Goal: Information Seeking & Learning: Learn about a topic

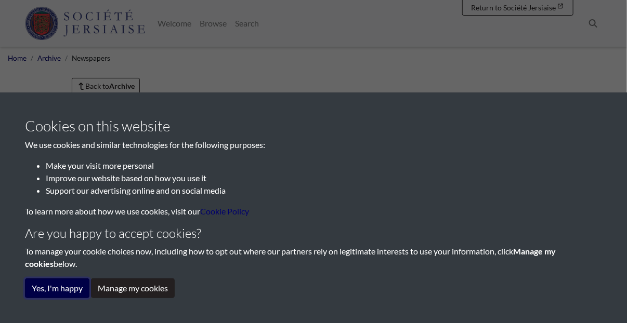
click at [75, 291] on button "Yes, I'm happy" at bounding box center [57, 289] width 64 height 20
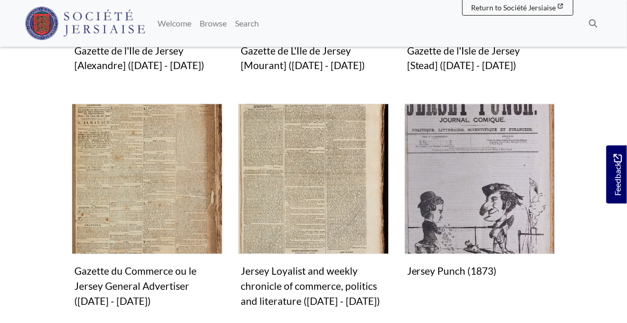
scroll to position [624, 0]
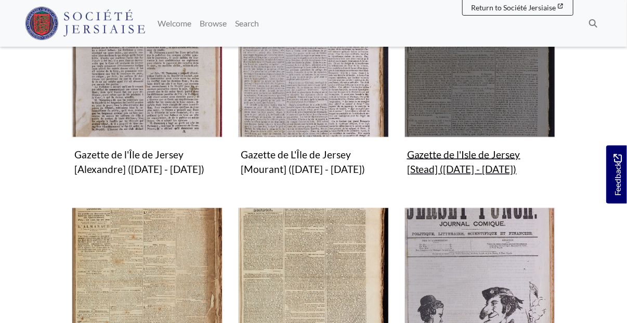
click at [485, 139] on figure "Gazette de l'Isle de Jersey [Stead] (1797 - 1800) Collection" at bounding box center [479, 83] width 151 height 193
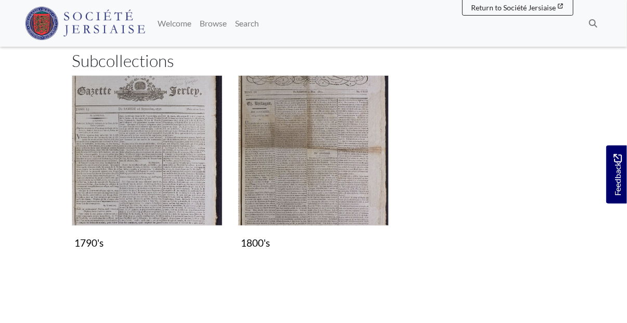
scroll to position [208, 0]
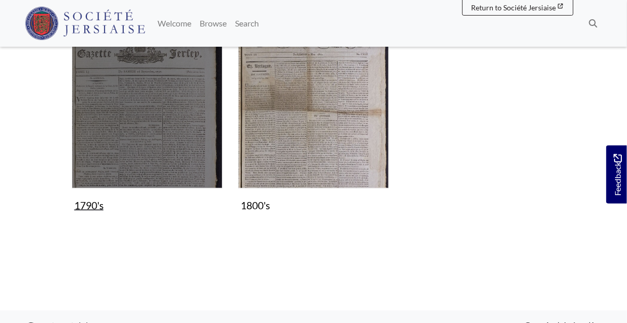
click at [178, 145] on img "Subcollection" at bounding box center [147, 113] width 151 height 151
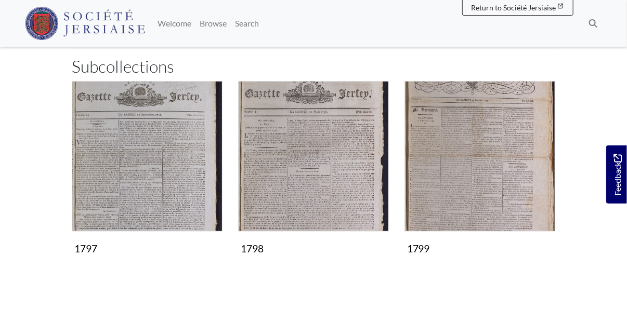
scroll to position [156, 0]
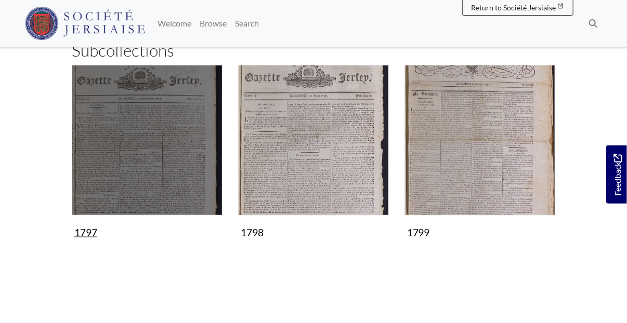
click at [154, 146] on img "Subcollection" at bounding box center [147, 140] width 151 height 151
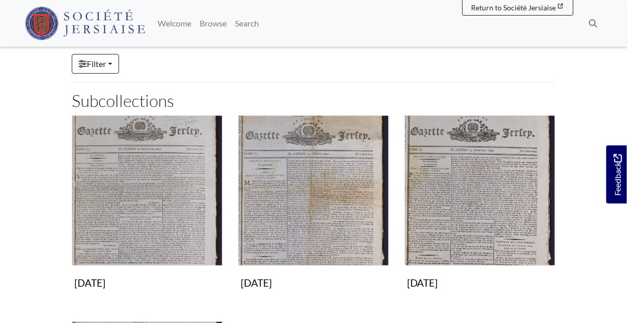
scroll to position [156, 0]
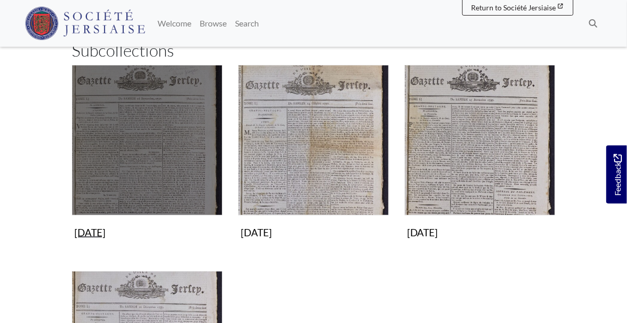
click at [159, 159] on img "Subcollection" at bounding box center [147, 140] width 151 height 151
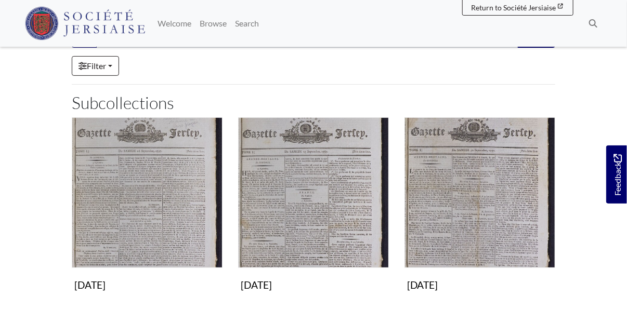
scroll to position [104, 0]
click at [114, 67] on link "Filter" at bounding box center [95, 66] width 47 height 20
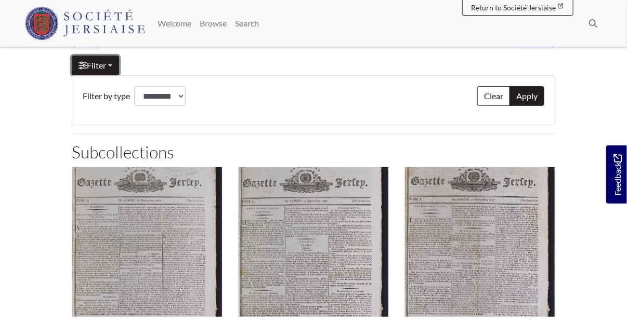
click at [114, 67] on link "Filter" at bounding box center [95, 66] width 47 height 20
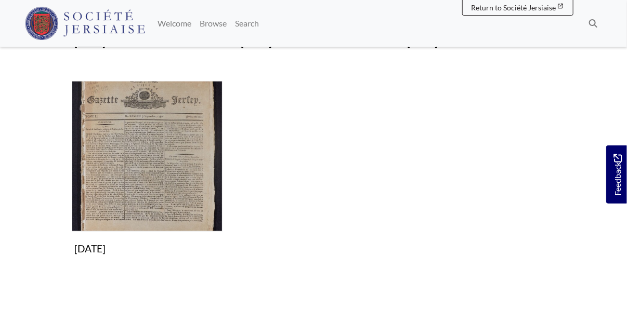
scroll to position [364, 0]
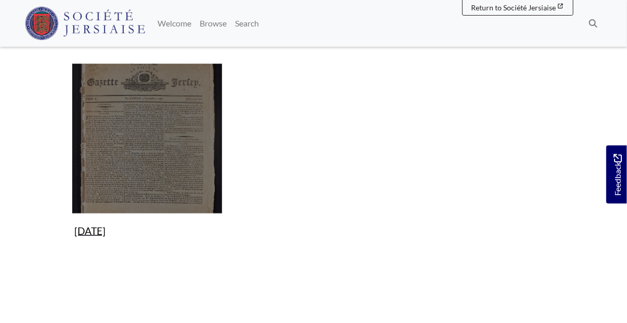
click at [143, 232] on figure "9th September 1797 Collection" at bounding box center [147, 152] width 151 height 178
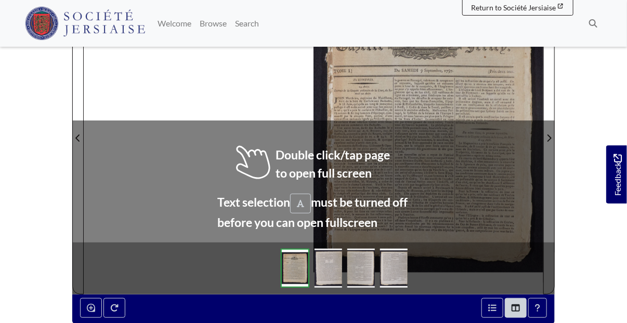
scroll to position [208, 0]
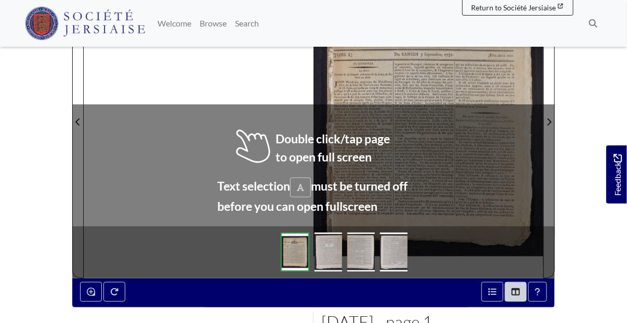
click at [300, 243] on img at bounding box center [295, 252] width 28 height 39
click at [300, 243] on div "sheet 1 of 4 1 *" at bounding box center [313, 116] width 483 height 385
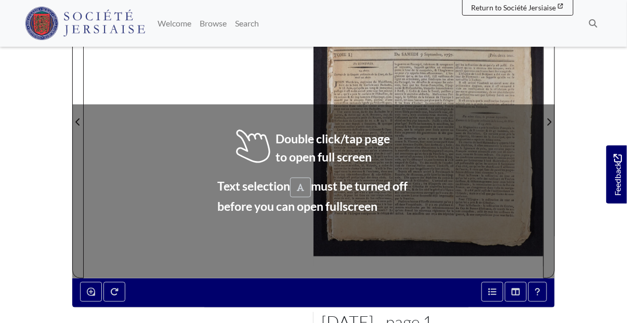
click at [394, 81] on div at bounding box center [428, 115] width 230 height 325
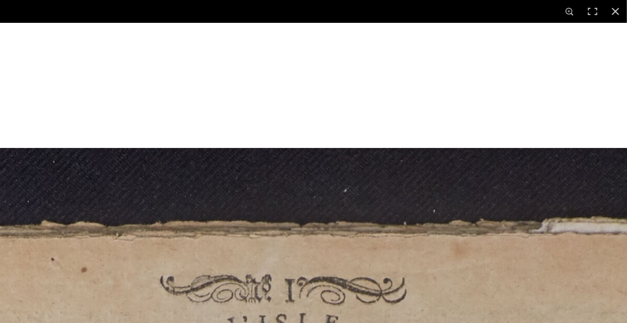
scroll to position [412, 0]
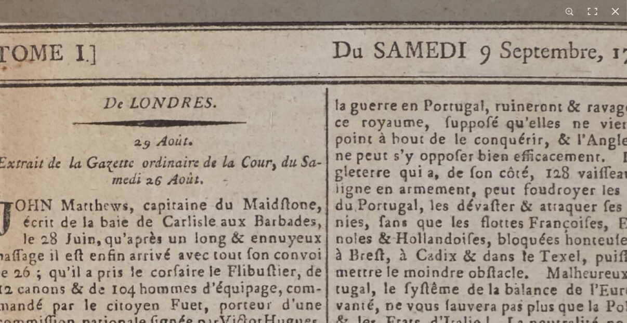
click at [561, 14] on div "1 / 1" at bounding box center [313, 161] width 627 height 323
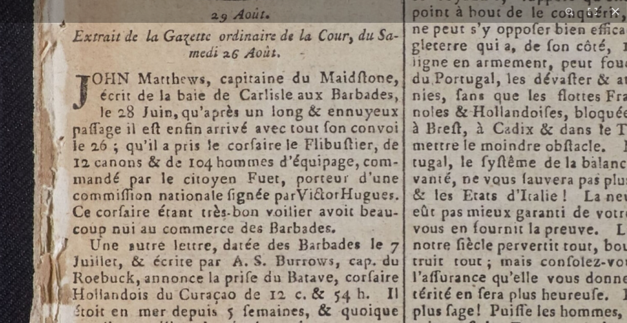
click at [390, 128] on img at bounding box center [600, 268] width 1286 height 1819
click at [467, 190] on img at bounding box center [600, 268] width 1286 height 1819
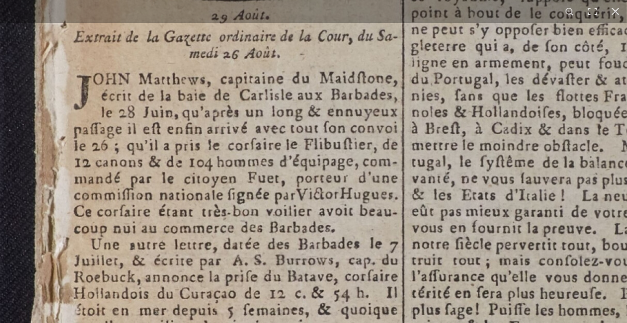
click at [467, 190] on img at bounding box center [598, 267] width 1278 height 1808
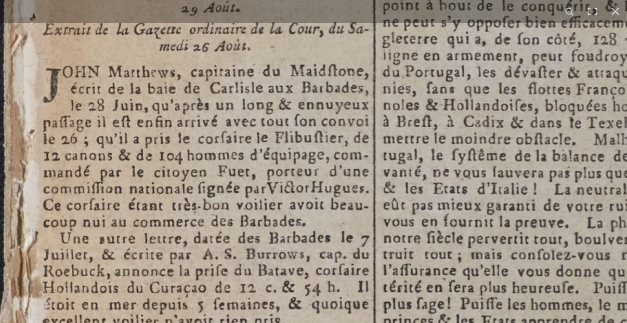
click at [467, 191] on img at bounding box center [570, 261] width 1286 height 1819
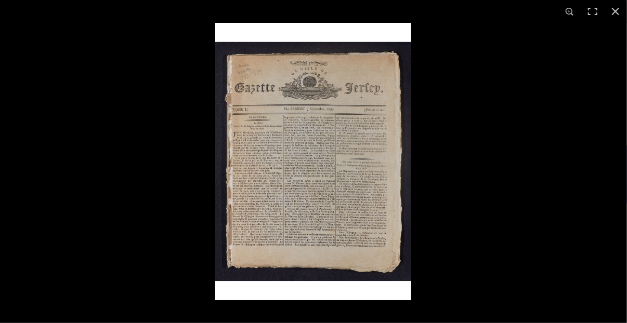
click at [376, 196] on img at bounding box center [313, 162] width 196 height 278
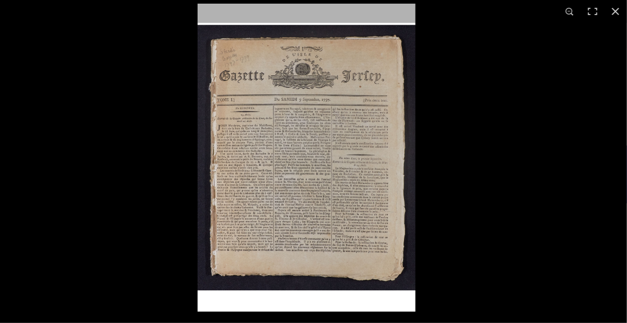
click at [376, 196] on img at bounding box center [307, 158] width 218 height 308
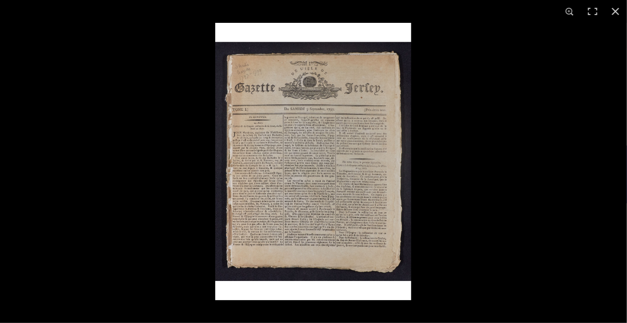
click at [326, 175] on img at bounding box center [313, 162] width 196 height 278
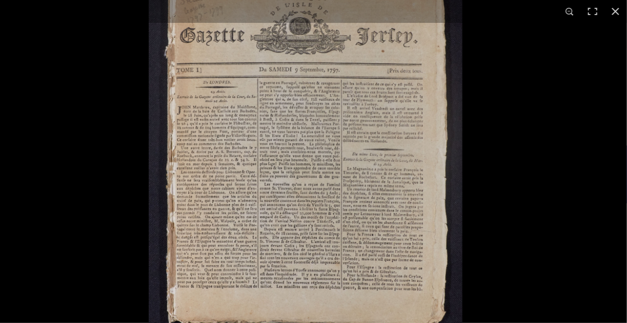
click at [326, 175] on img at bounding box center [305, 153] width 313 height 444
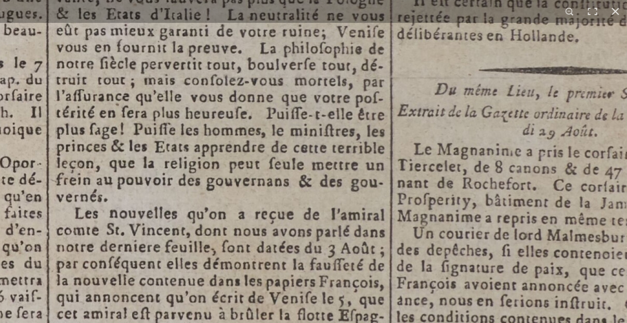
click at [326, 176] on img at bounding box center [243, 86] width 1286 height 1819
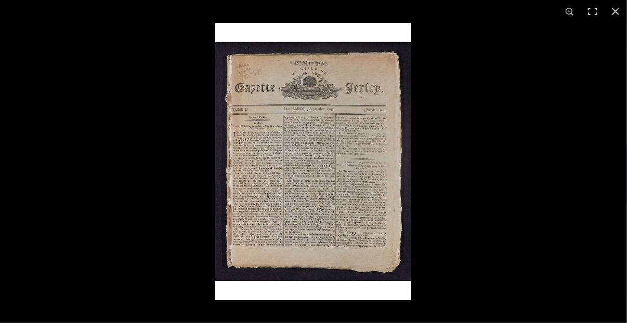
click at [328, 177] on img at bounding box center [313, 162] width 196 height 278
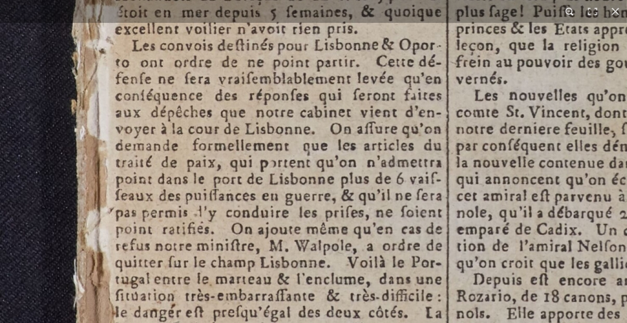
click at [570, 11] on button at bounding box center [569, 11] width 23 height 23
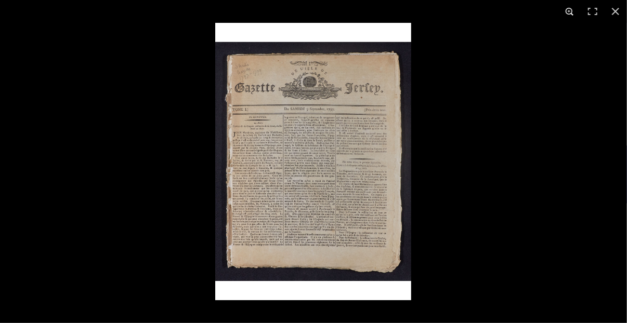
click at [570, 11] on button at bounding box center [569, 11] width 23 height 23
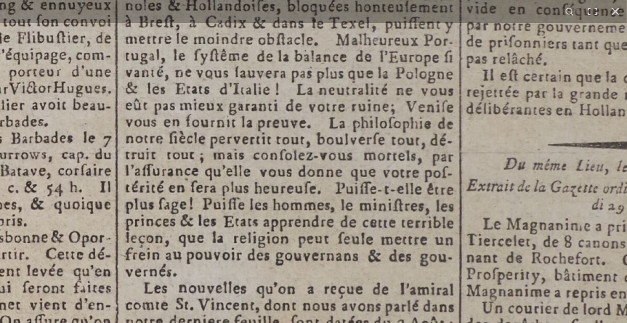
click at [375, 253] on img at bounding box center [312, 161] width 1286 height 1819
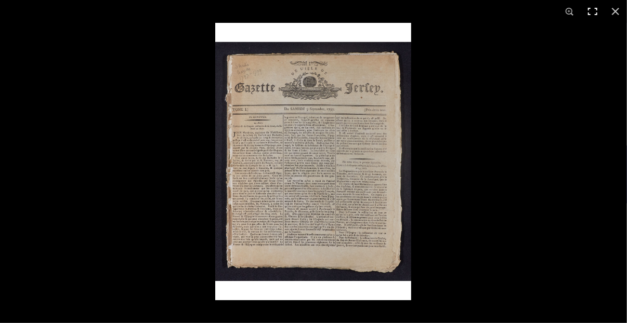
click at [595, 11] on button at bounding box center [592, 11] width 23 height 23
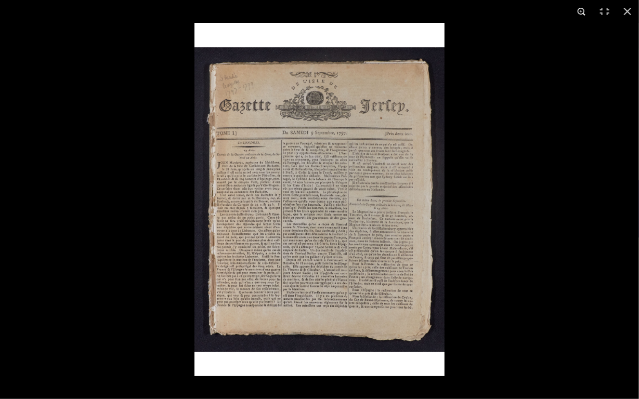
click at [582, 11] on button at bounding box center [581, 11] width 23 height 23
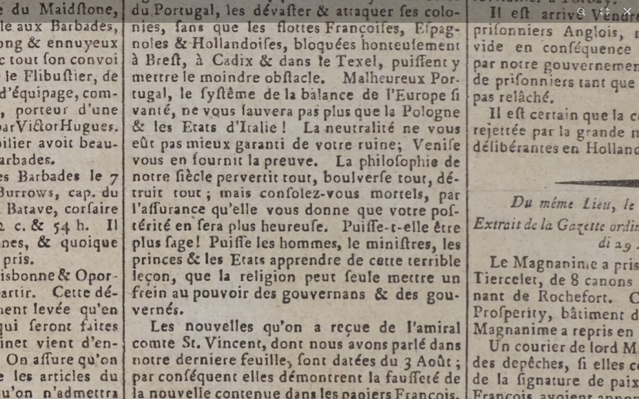
click at [577, 46] on img at bounding box center [319, 199] width 1286 height 1819
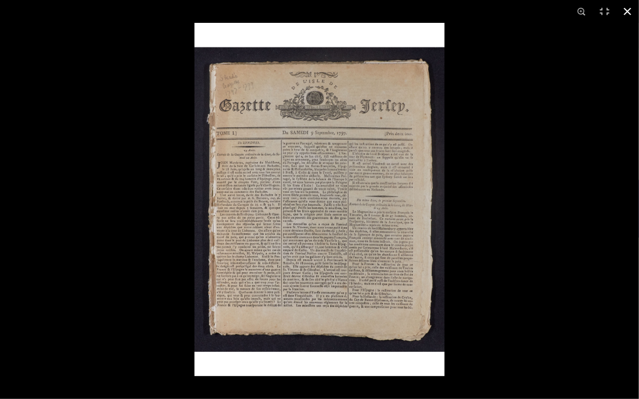
click at [628, 10] on button at bounding box center [627, 11] width 23 height 23
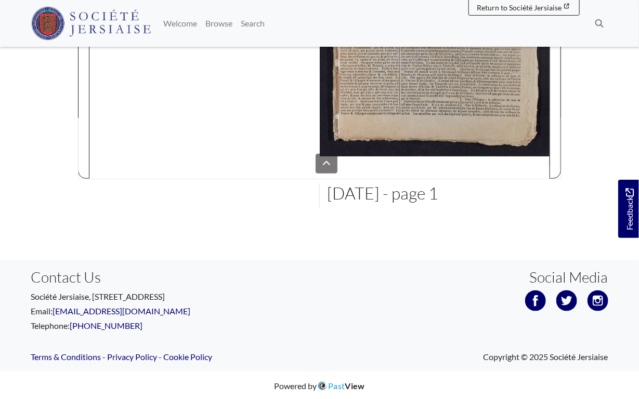
drag, startPoint x: 552, startPoint y: 217, endPoint x: 554, endPoint y: 208, distance: 9.0
click at [554, 209] on html "Menu" at bounding box center [319, 60] width 639 height 679
click at [459, 119] on html "Menu" at bounding box center [319, 60] width 639 height 679
click at [427, 117] on html "Menu" at bounding box center [319, 60] width 639 height 679
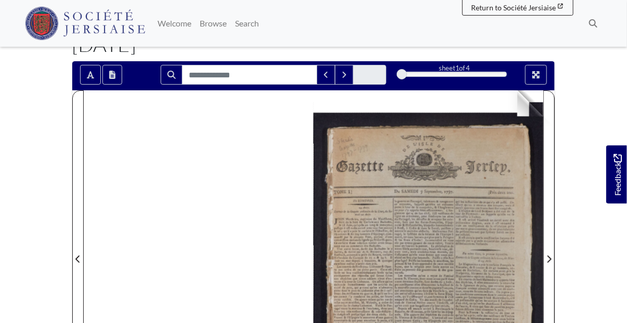
scroll to position [123, 0]
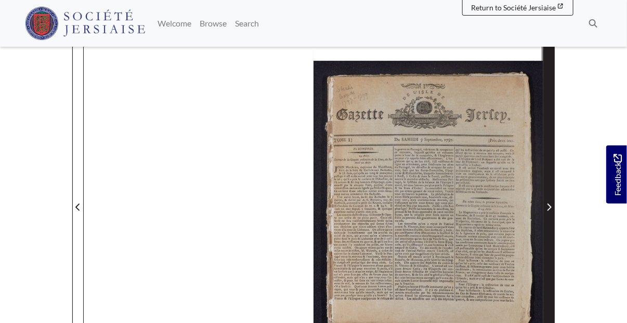
click at [548, 208] on icon "Next Page" at bounding box center [549, 207] width 4 height 7
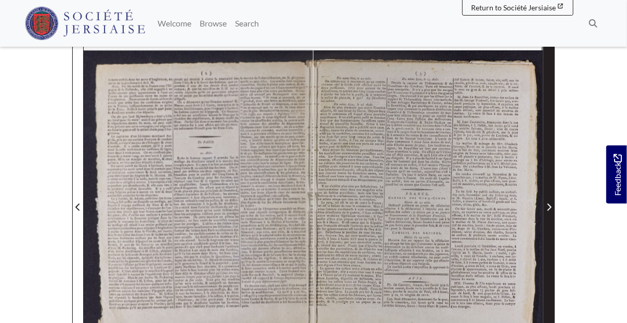
click at [548, 208] on icon "Next Page" at bounding box center [549, 207] width 4 height 7
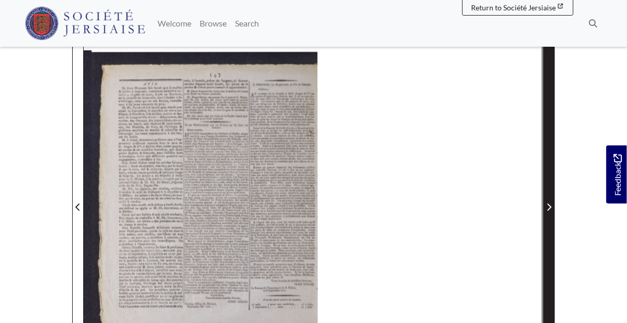
click at [548, 208] on icon "Next Page" at bounding box center [549, 207] width 4 height 7
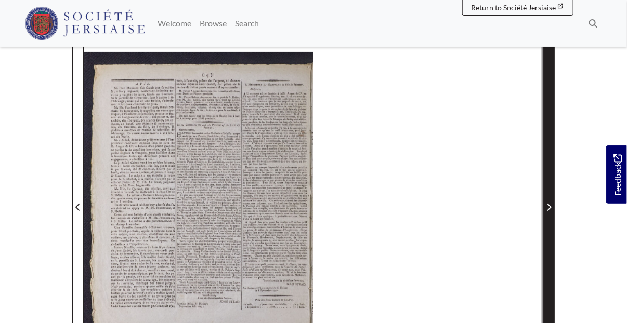
click at [548, 208] on icon "Next Page" at bounding box center [549, 207] width 4 height 7
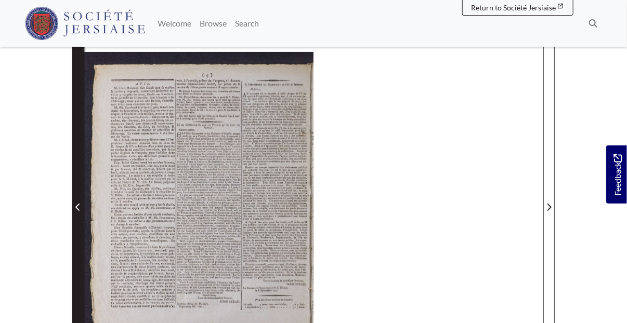
click at [79, 208] on icon "Previous Page" at bounding box center [77, 207] width 5 height 8
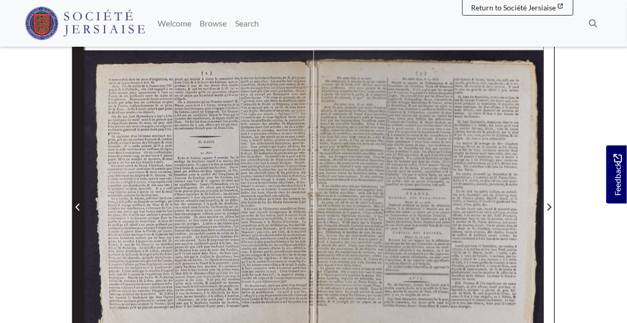
click at [80, 208] on icon "Previous Page" at bounding box center [77, 207] width 5 height 8
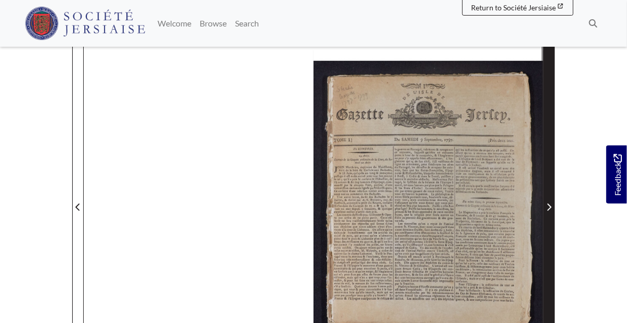
click at [550, 204] on icon "Next Page" at bounding box center [548, 207] width 5 height 8
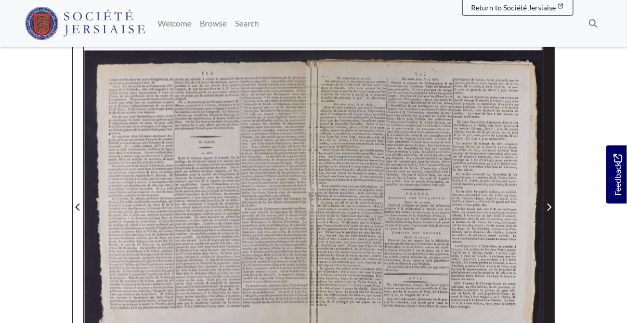
click at [550, 204] on icon "Next Page" at bounding box center [548, 207] width 5 height 8
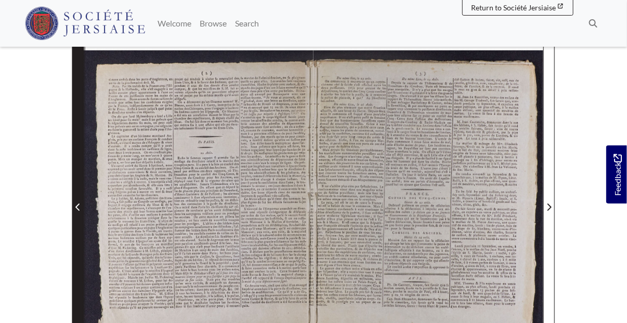
click at [73, 203] on span "Previous Page" at bounding box center [78, 207] width 10 height 12
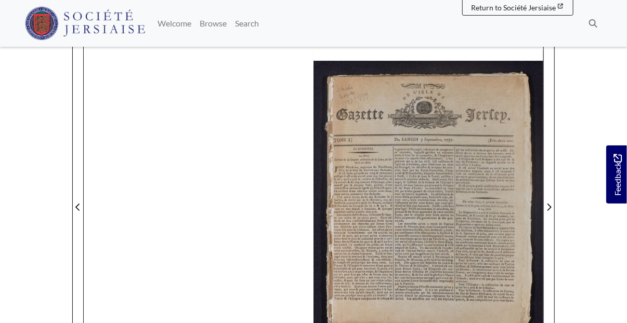
click at [372, 172] on div at bounding box center [428, 200] width 230 height 325
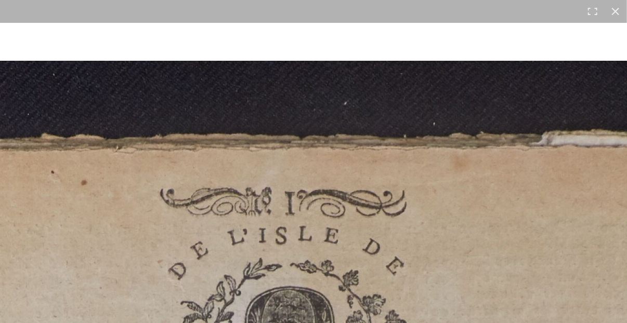
scroll to position [227, 0]
click at [594, 11] on button at bounding box center [592, 11] width 23 height 23
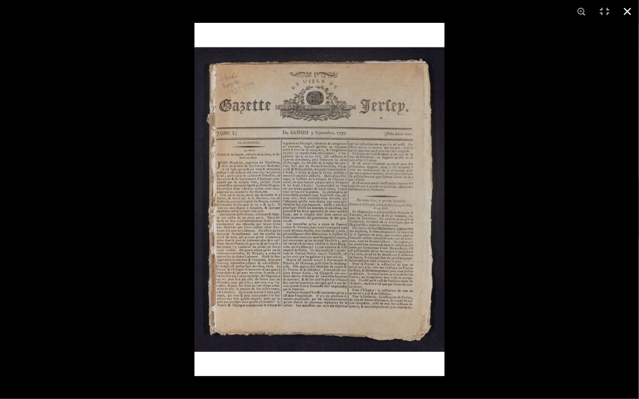
click at [631, 12] on button at bounding box center [627, 11] width 23 height 23
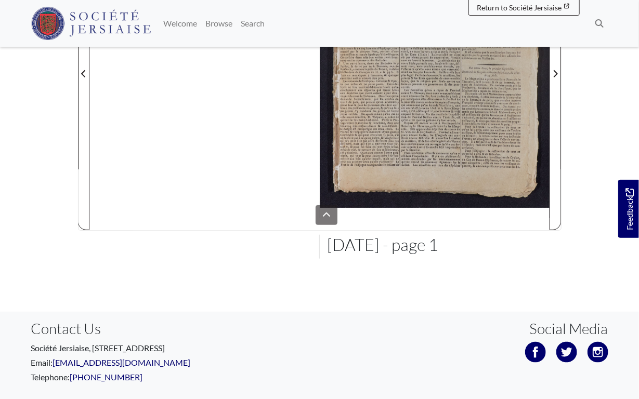
click at [240, 107] on html "Menu" at bounding box center [319, 112] width 639 height 679
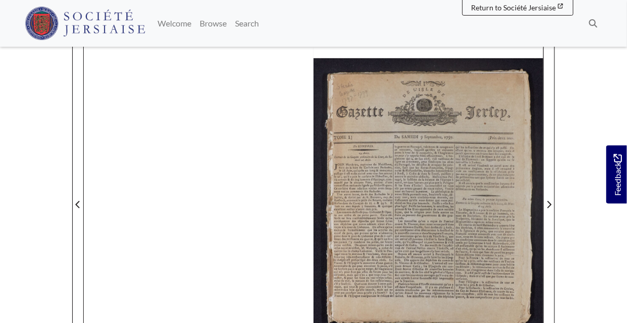
scroll to position [123, 0]
